Goal: Task Accomplishment & Management: Manage account settings

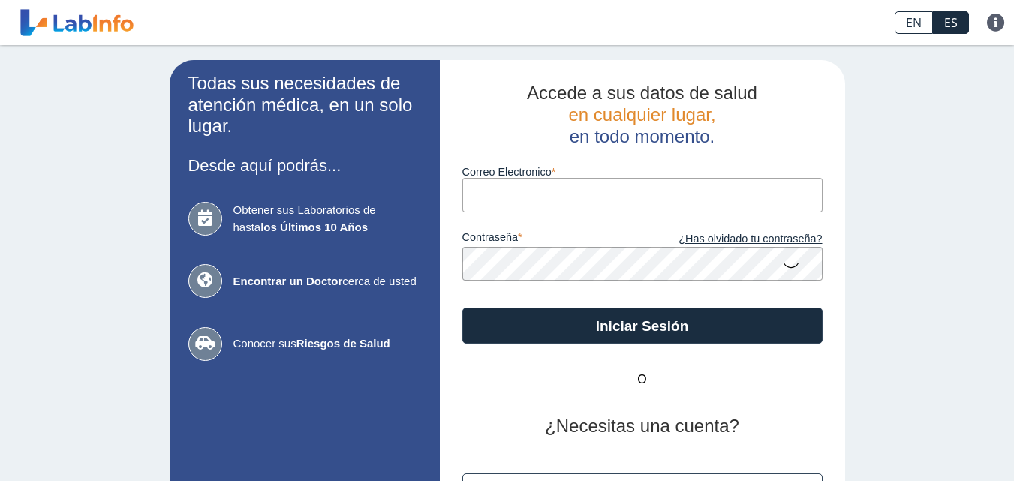
click at [522, 191] on input "Correo Electronico" at bounding box center [642, 195] width 360 height 34
type input "[EMAIL_ADDRESS][DOMAIN_NAME]"
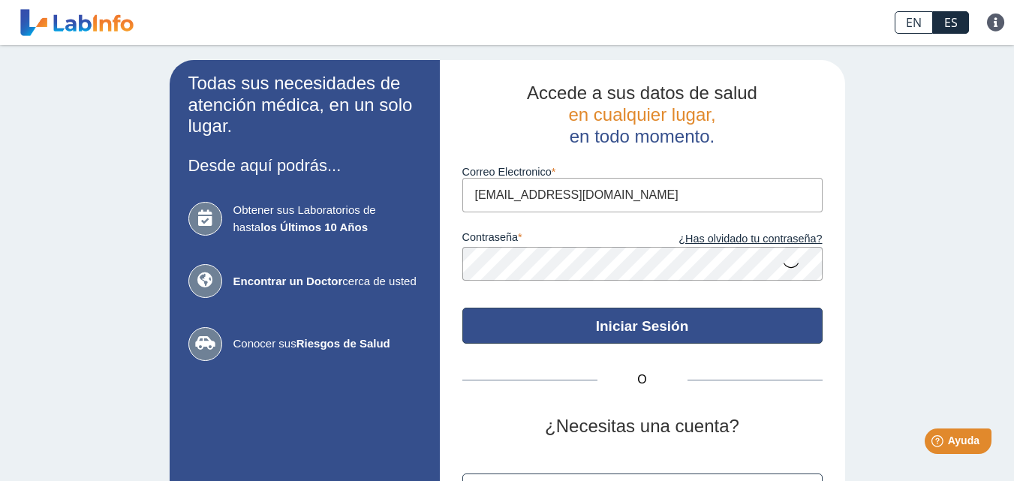
click at [546, 326] on button "Iniciar Sesión" at bounding box center [642, 326] width 360 height 36
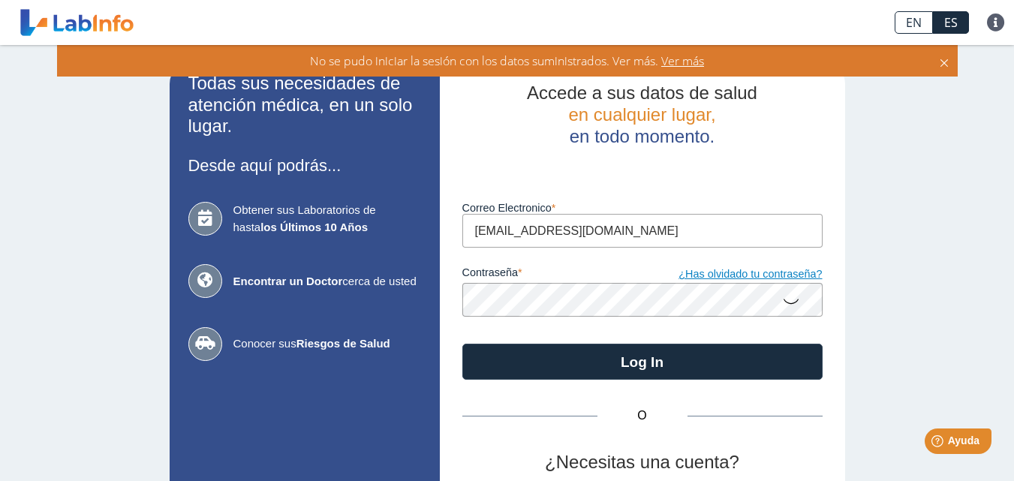
click at [719, 277] on link "¿Has olvidado tu contraseña?" at bounding box center [733, 274] width 180 height 17
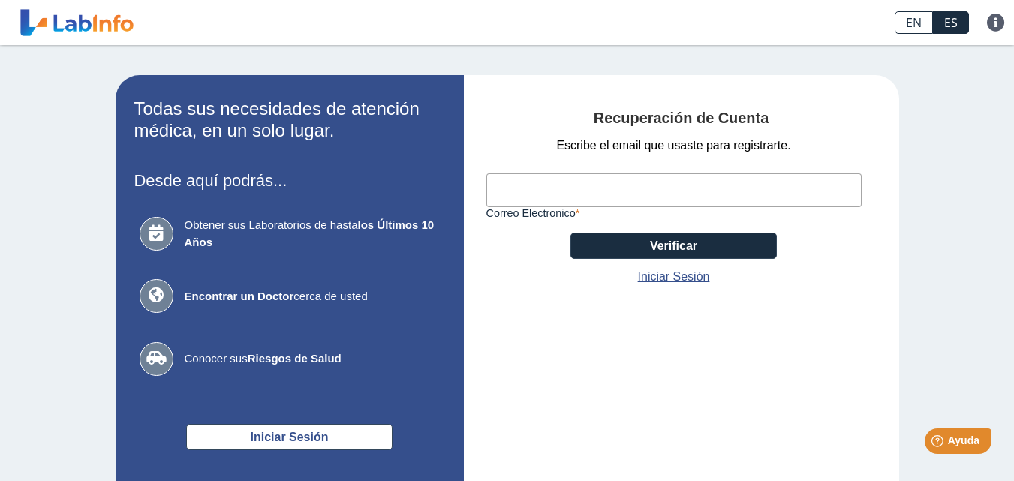
click at [625, 188] on input "Correo Electronico" at bounding box center [673, 190] width 375 height 34
type input "jesmanuelrive@gmail.com"
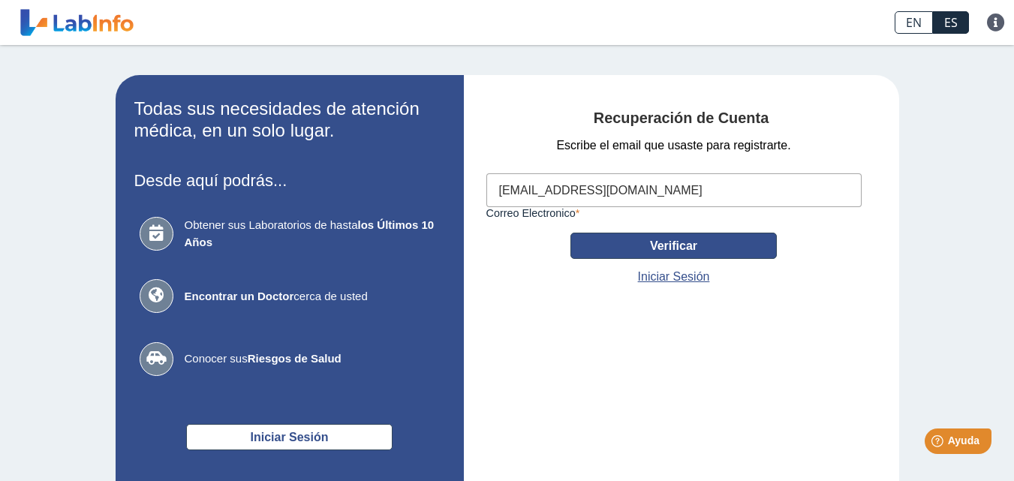
click at [643, 246] on button "Verificar" at bounding box center [673, 246] width 206 height 26
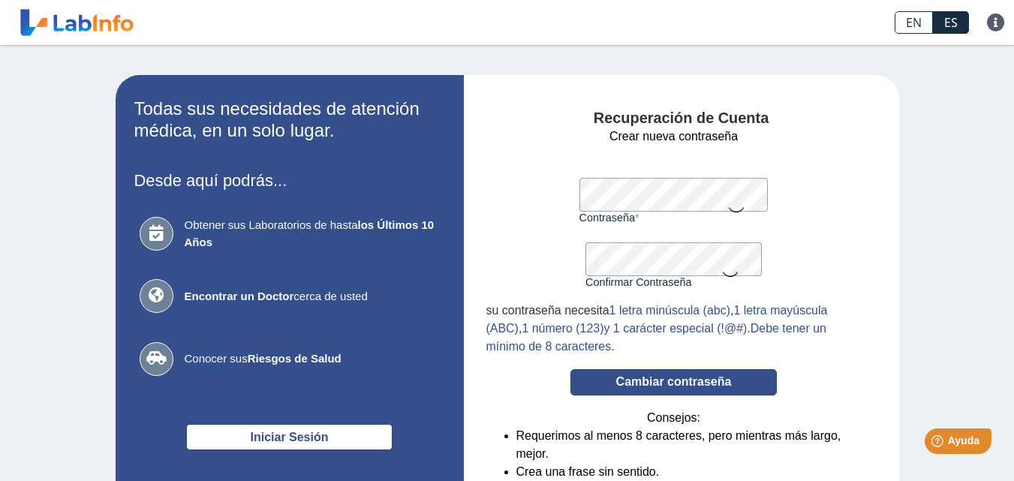
click at [655, 381] on button "Cambiar contraseña" at bounding box center [673, 382] width 206 height 26
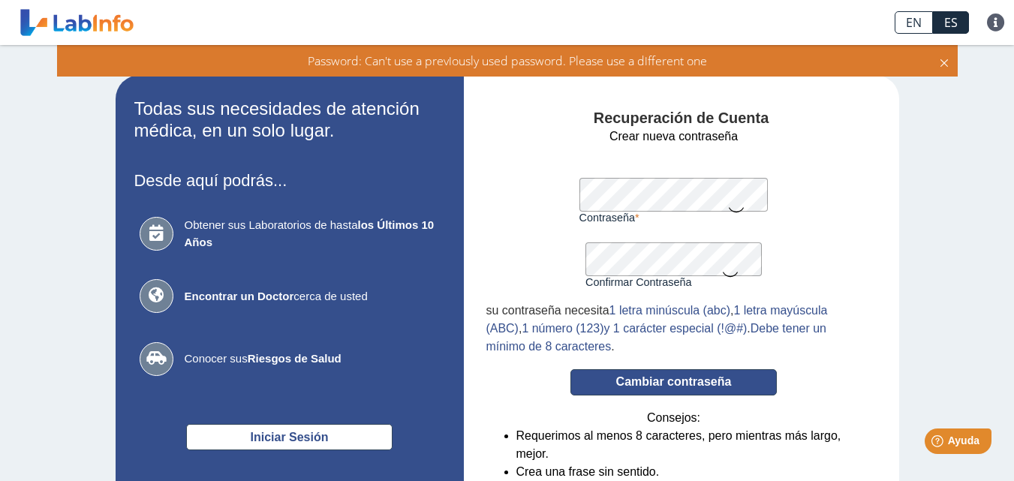
click at [638, 387] on button "Cambiar contraseña" at bounding box center [673, 382] width 206 height 26
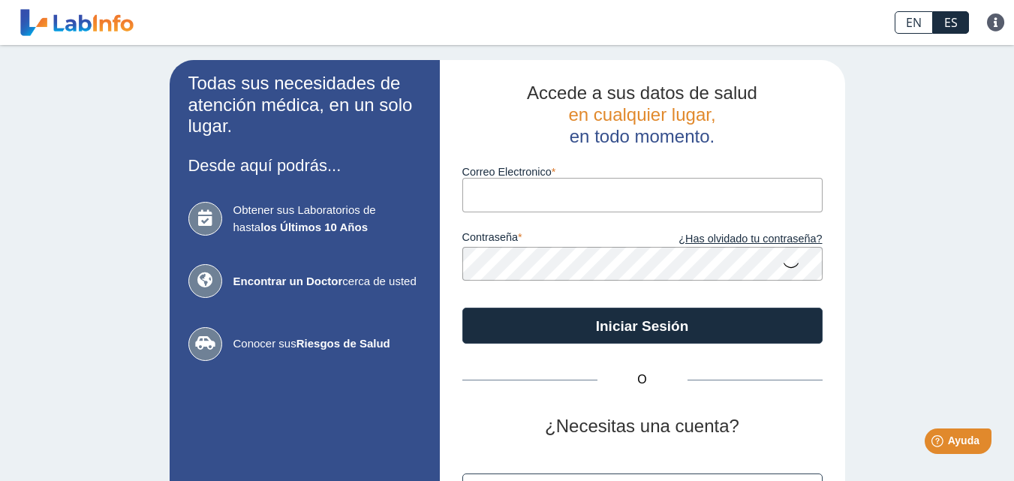
click at [494, 192] on input "Correo Electronico" at bounding box center [642, 195] width 360 height 34
type input "[EMAIL_ADDRESS][DOMAIN_NAME]"
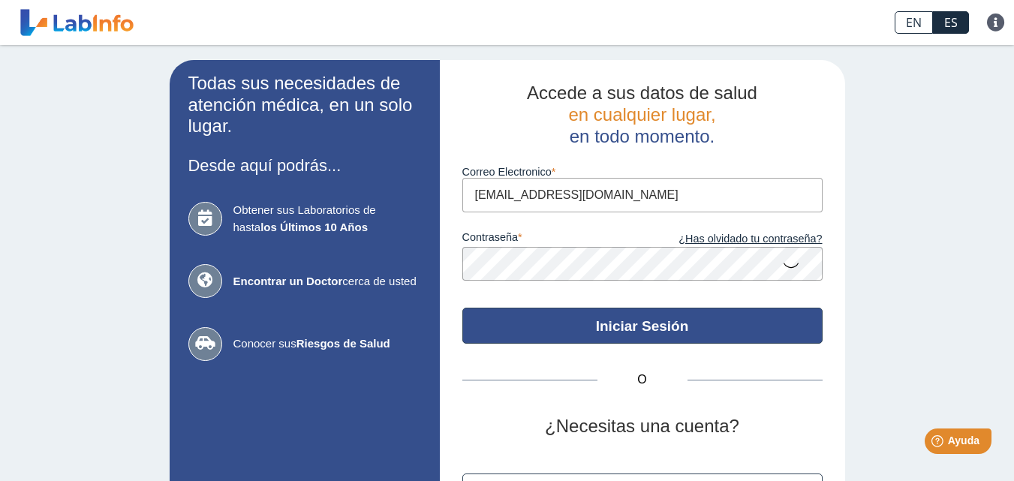
click at [540, 318] on button "Iniciar Sesión" at bounding box center [642, 326] width 360 height 36
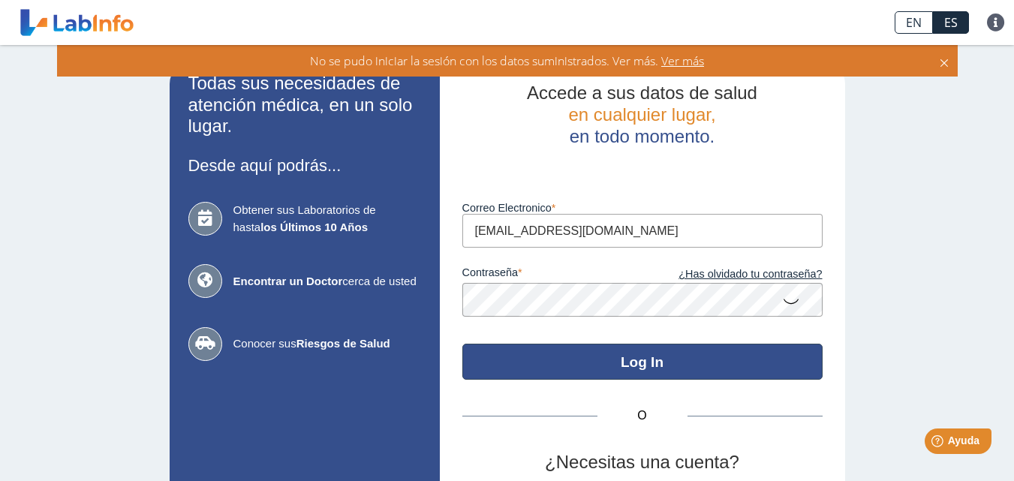
click at [528, 362] on button "Log In" at bounding box center [642, 362] width 360 height 36
